Goal: Information Seeking & Learning: Stay updated

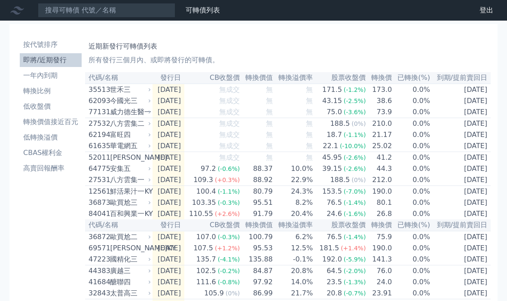
click at [59, 60] on li "即將/近期發行" at bounding box center [51, 60] width 62 height 10
click at [55, 75] on li "一年內到期" at bounding box center [51, 75] width 62 height 10
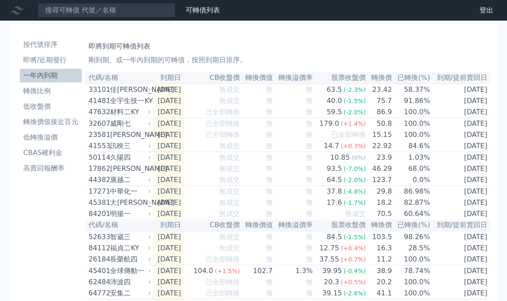
click at [62, 60] on li "即將/近期發行" at bounding box center [51, 60] width 62 height 10
